Goal: Task Accomplishment & Management: Manage account settings

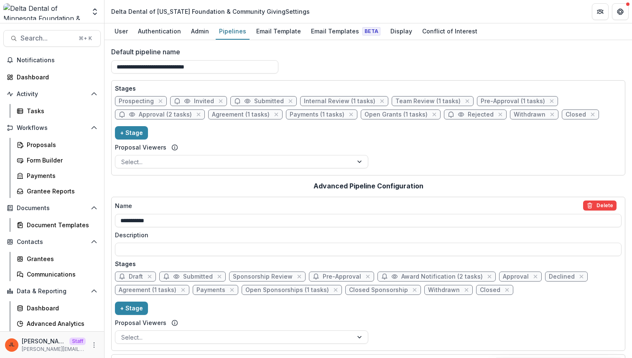
scroll to position [560, 0]
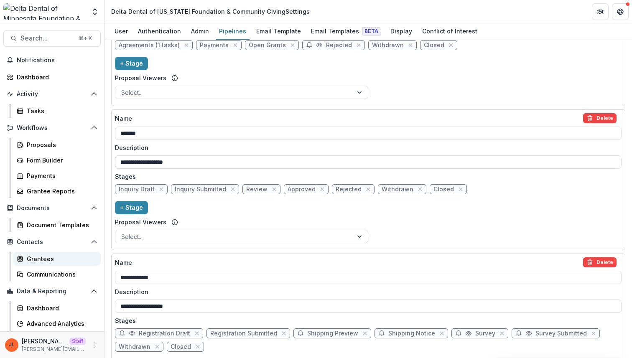
click at [59, 258] on div "Grantees" at bounding box center [60, 259] width 67 height 9
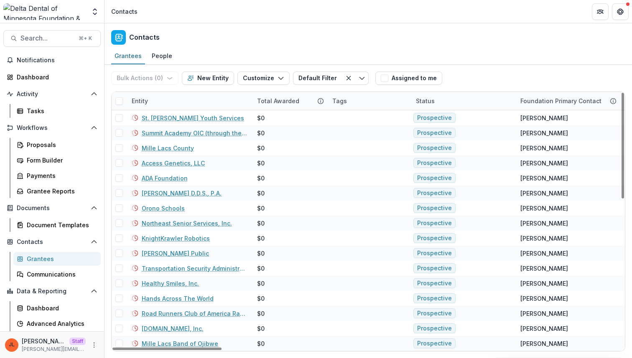
click at [268, 100] on div "Total Awarded" at bounding box center [278, 101] width 52 height 9
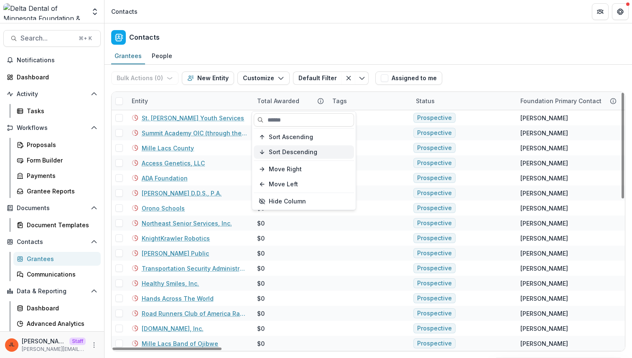
click at [281, 149] on span "Sort Descending" at bounding box center [293, 152] width 49 height 7
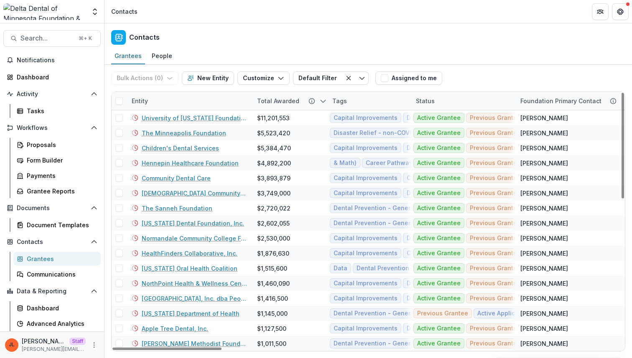
click at [255, 51] on div "Grantees People" at bounding box center [369, 56] width 528 height 17
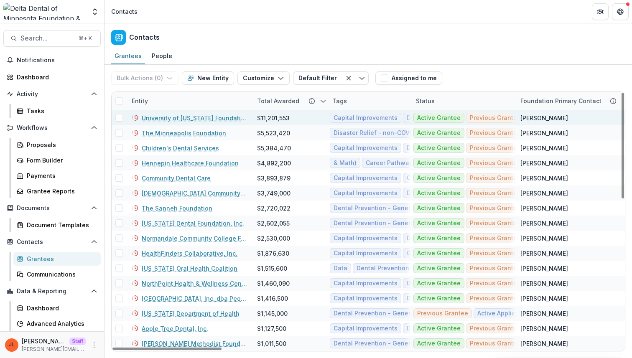
click at [214, 116] on link "University of [US_STATE] Foundation" at bounding box center [194, 118] width 105 height 9
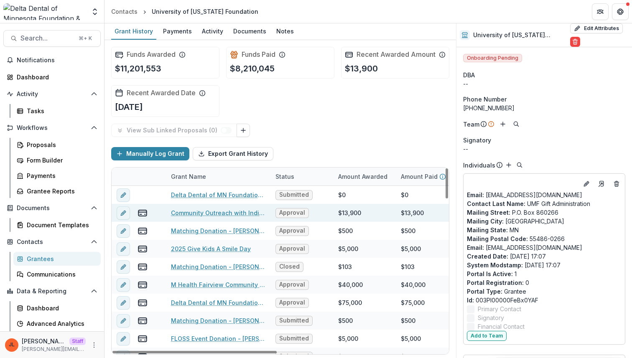
click at [220, 217] on link "Community Outreach with Indian Health Services and Tribal Clinics" at bounding box center [218, 213] width 94 height 9
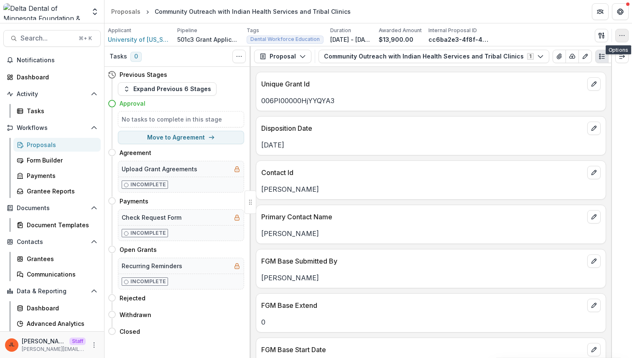
click at [622, 37] on icon "button" at bounding box center [622, 35] width 7 height 7
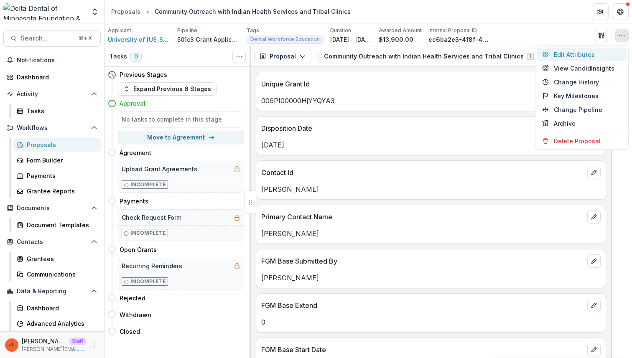
click at [583, 55] on button "Edit Attributes" at bounding box center [581, 55] width 89 height 14
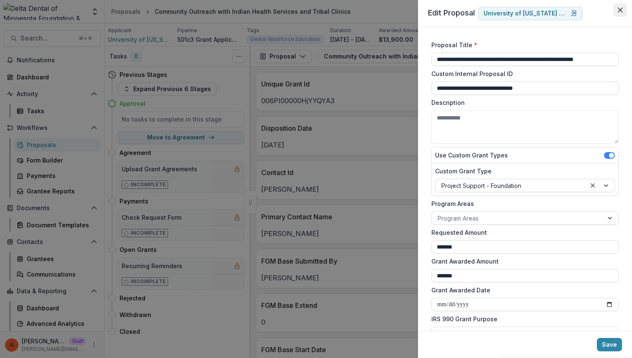
click at [622, 10] on icon "Close" at bounding box center [620, 10] width 5 height 5
